Goal: Find specific page/section: Find specific page/section

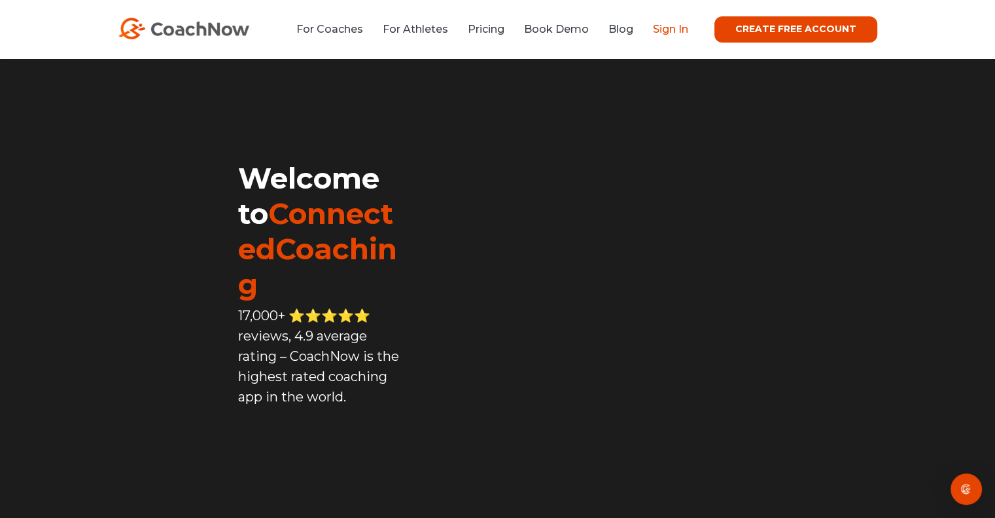
click at [688, 32] on link "Sign In" at bounding box center [670, 29] width 35 height 12
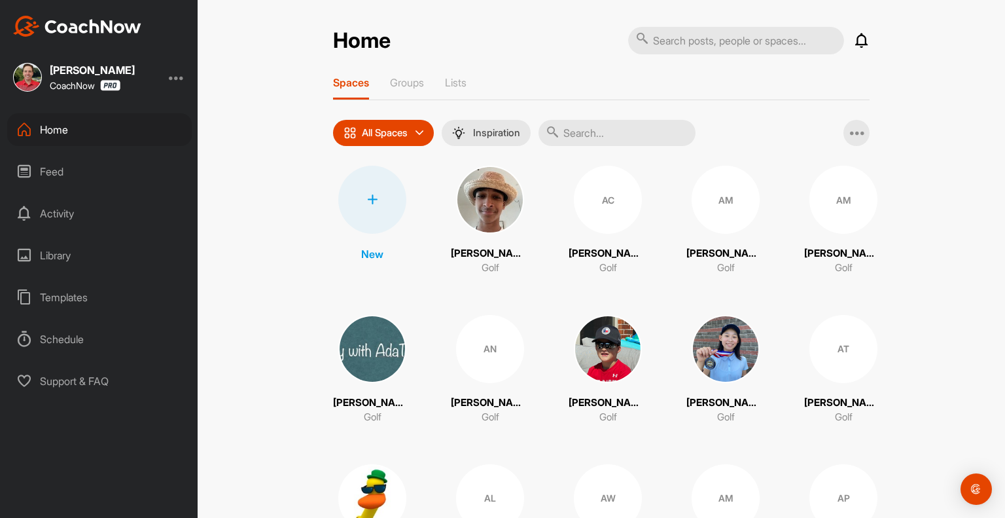
click at [701, 46] on input "text" at bounding box center [736, 40] width 216 height 27
type input "anders"
click at [615, 128] on input "text" at bounding box center [617, 133] width 157 height 26
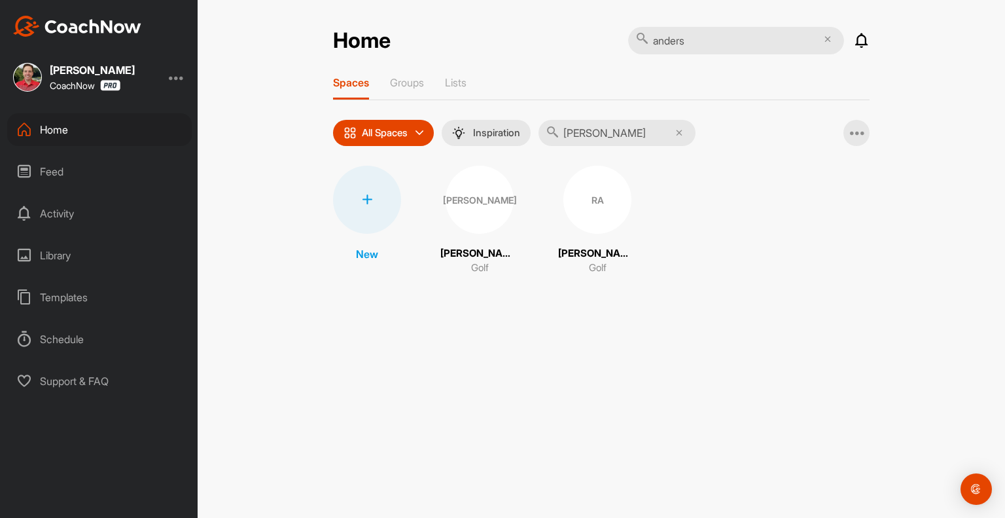
type input "[PERSON_NAME]"
click at [489, 249] on p "[PERSON_NAME] [PERSON_NAME]" at bounding box center [479, 253] width 79 height 15
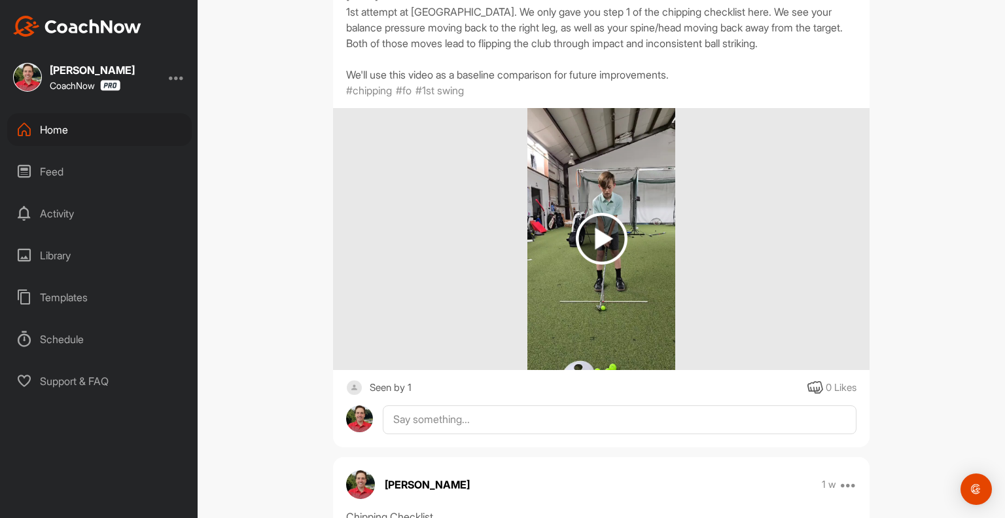
scroll to position [1963, 0]
